Goal: Task Accomplishment & Management: Use online tool/utility

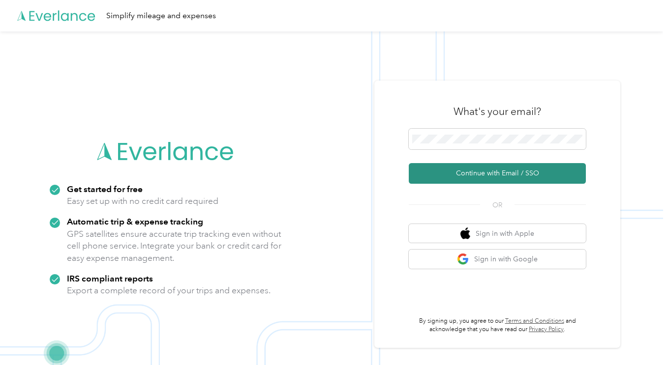
click at [539, 168] on button "Continue with Email / SSO" at bounding box center [497, 173] width 177 height 21
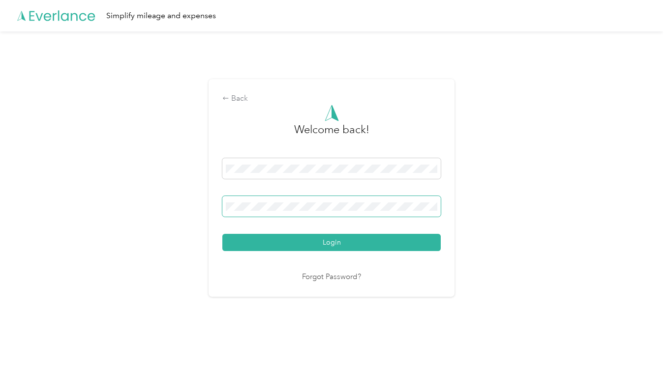
click at [222, 234] on button "Login" at bounding box center [331, 242] width 218 height 17
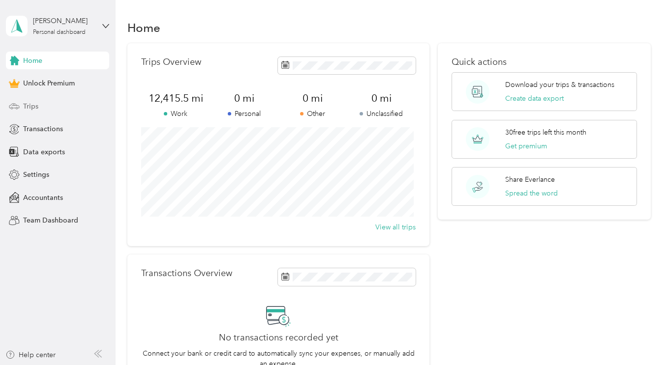
click at [30, 107] on span "Trips" at bounding box center [30, 106] width 15 height 10
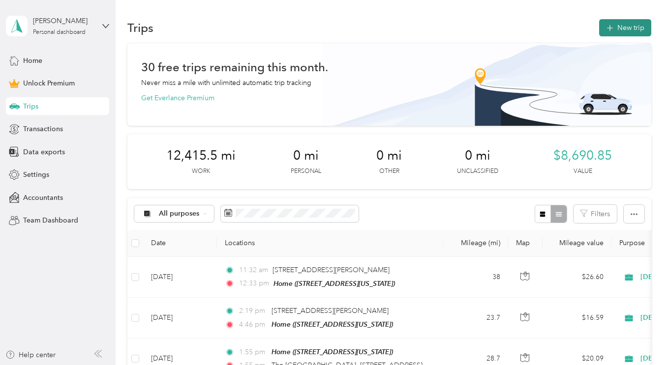
click at [617, 26] on button "New trip" at bounding box center [625, 27] width 52 height 17
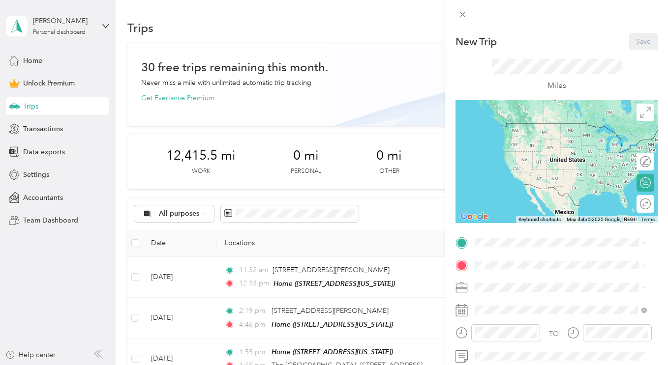
click at [521, 139] on span "[STREET_ADDRESS][US_STATE]" at bounding box center [542, 138] width 98 height 8
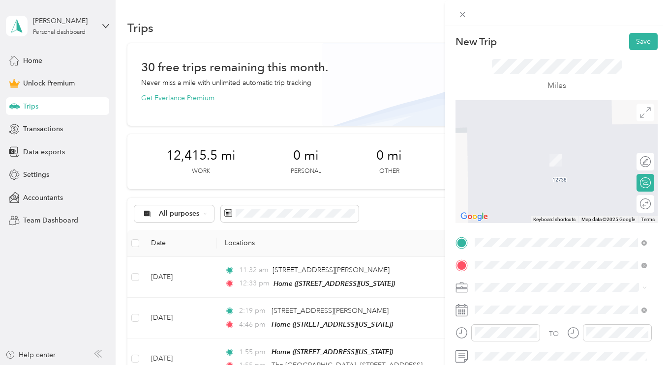
click at [507, 297] on span "[STREET_ADDRESS][PERSON_NAME][US_STATE]" at bounding box center [568, 305] width 150 height 17
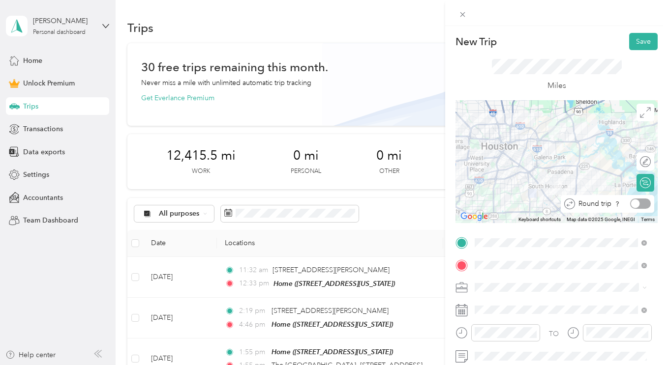
click at [635, 206] on div at bounding box center [640, 204] width 21 height 10
click at [503, 186] on span "[DEMOGRAPHIC_DATA]" at bounding box center [516, 184] width 77 height 8
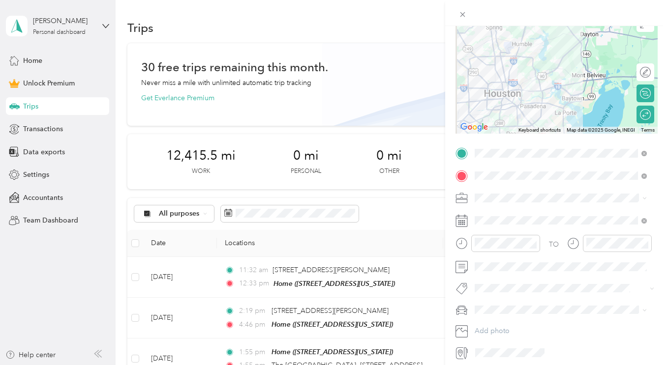
scroll to position [98, 0]
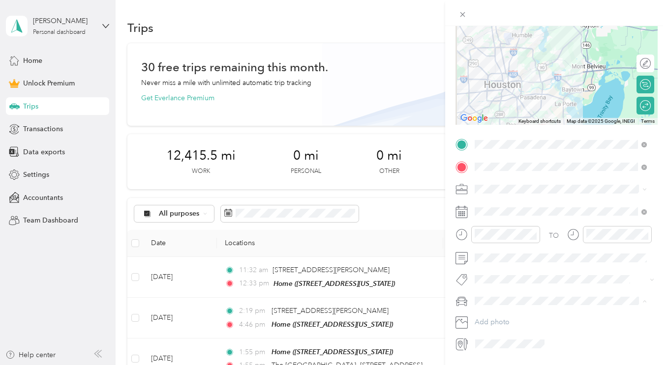
click at [505, 313] on div "My Truck" at bounding box center [560, 318] width 165 height 10
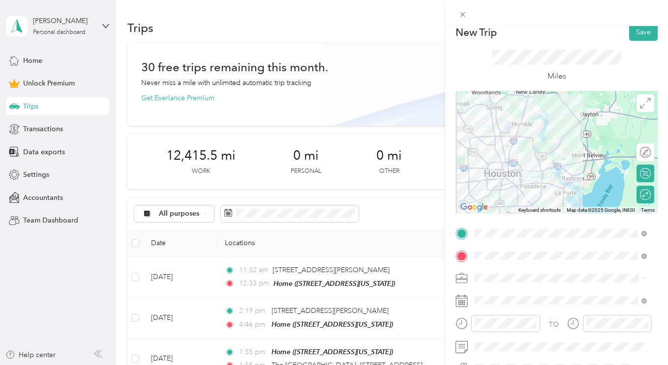
scroll to position [0, 0]
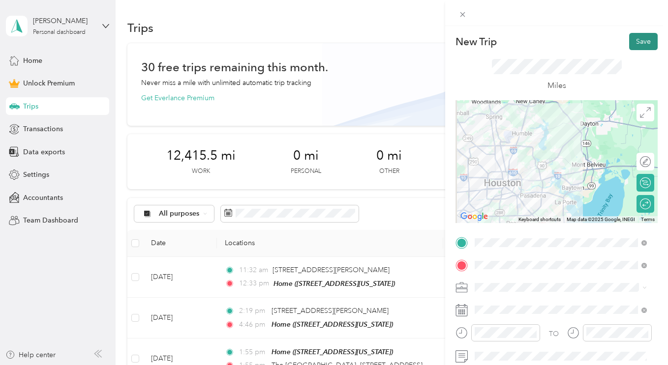
click at [634, 39] on button "Save" at bounding box center [643, 41] width 29 height 17
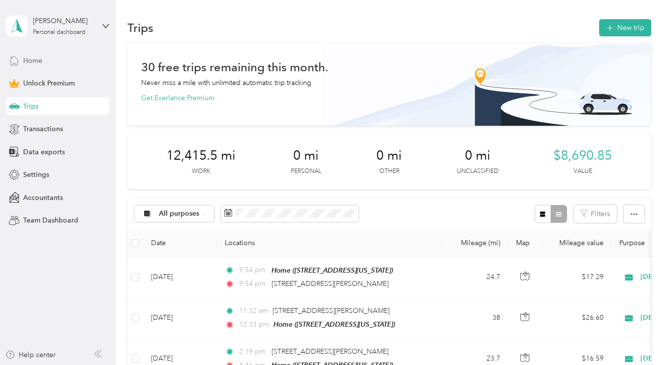
click at [28, 58] on span "Home" at bounding box center [32, 61] width 19 height 10
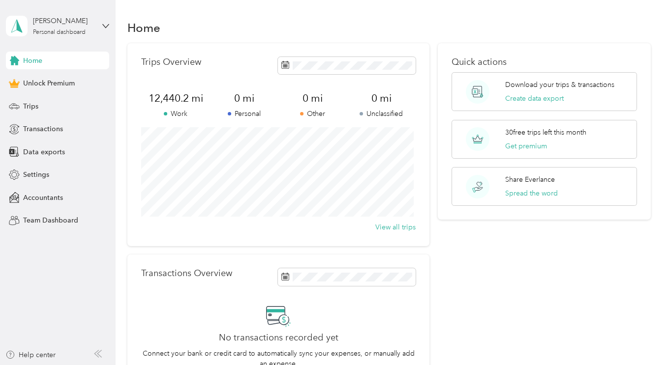
click at [40, 269] on aside "[PERSON_NAME] Personal dashboard Home Unlock Premium Trips Transactions Data ex…" at bounding box center [58, 182] width 116 height 365
